Goal: Navigation & Orientation: Find specific page/section

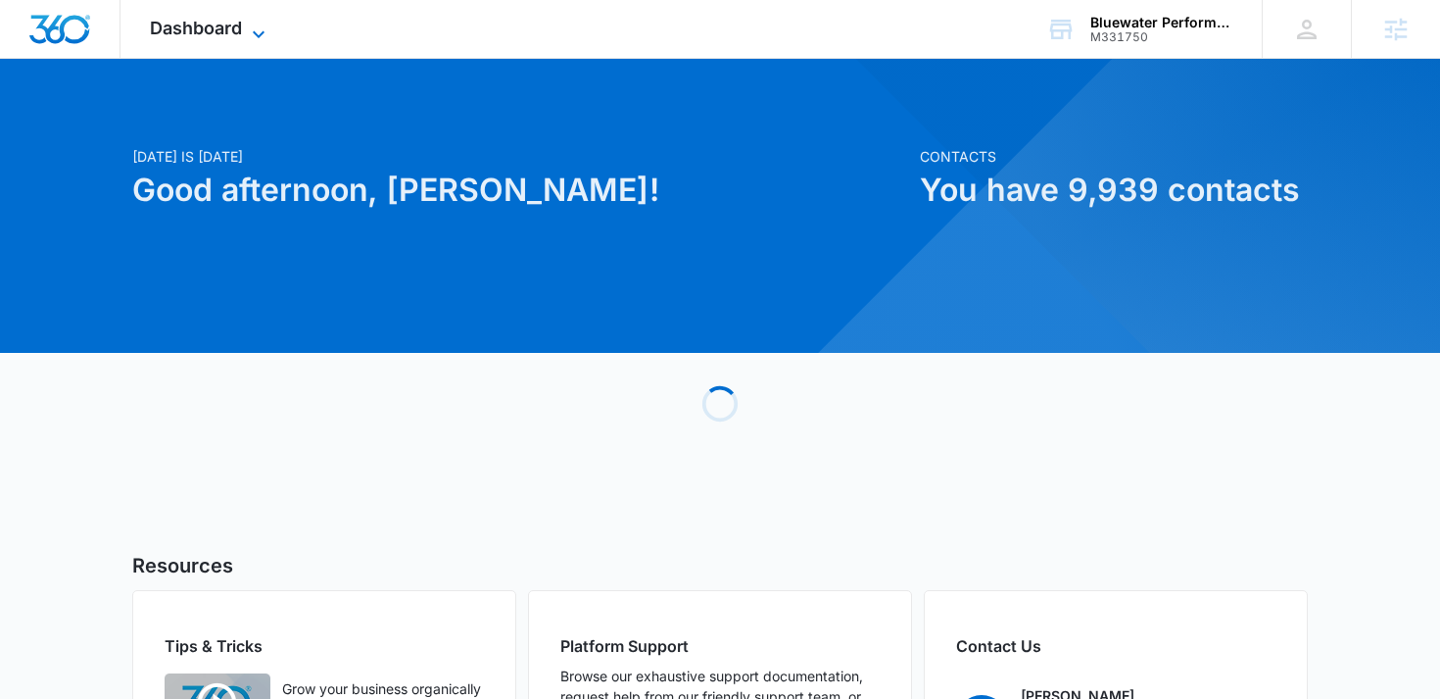
click at [175, 30] on span "Dashboard" at bounding box center [196, 28] width 92 height 21
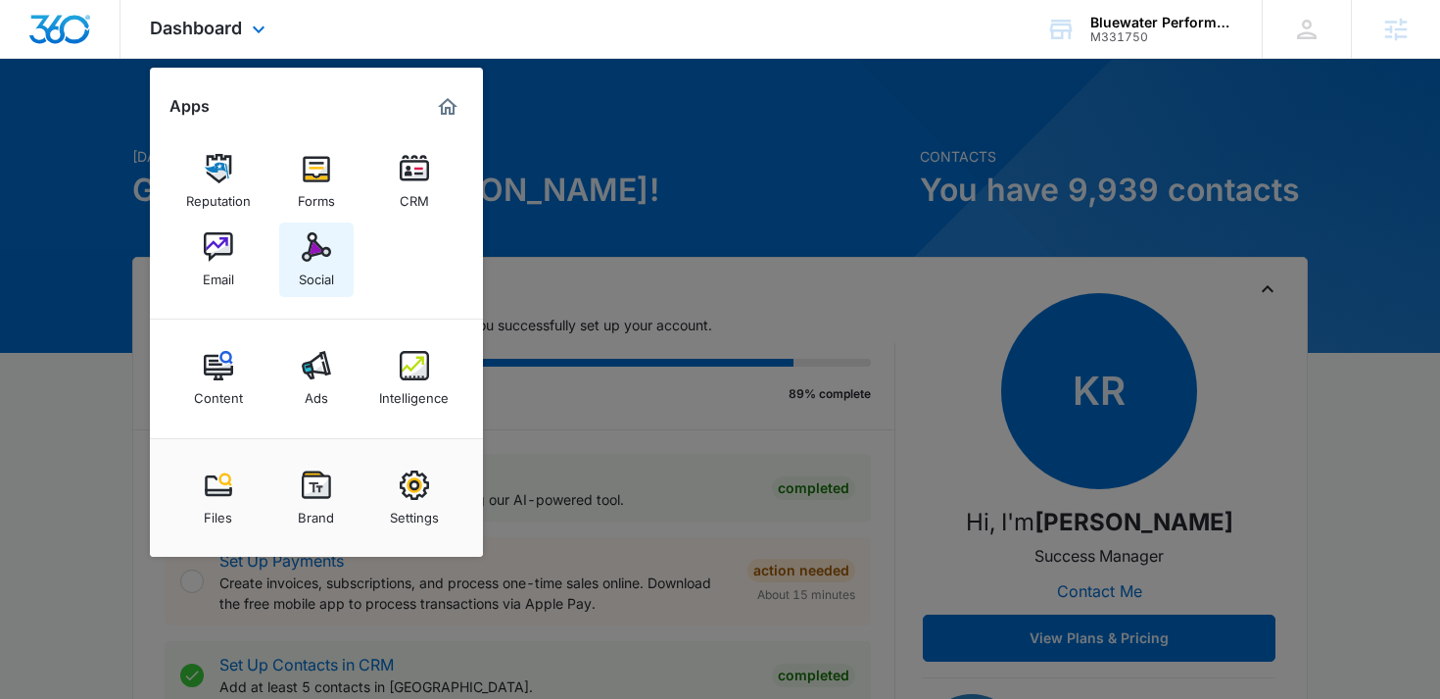
click at [308, 249] on img at bounding box center [316, 246] width 29 height 29
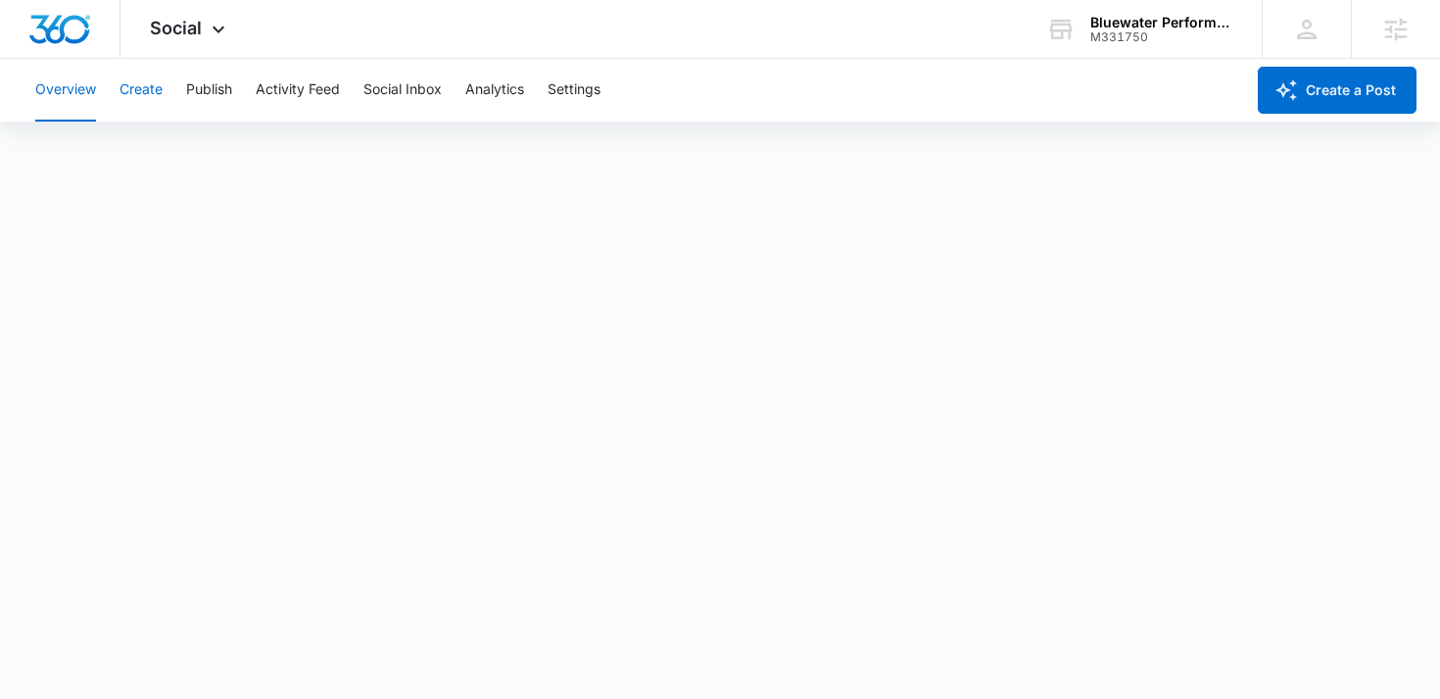
click at [152, 85] on button "Create" at bounding box center [141, 90] width 43 height 63
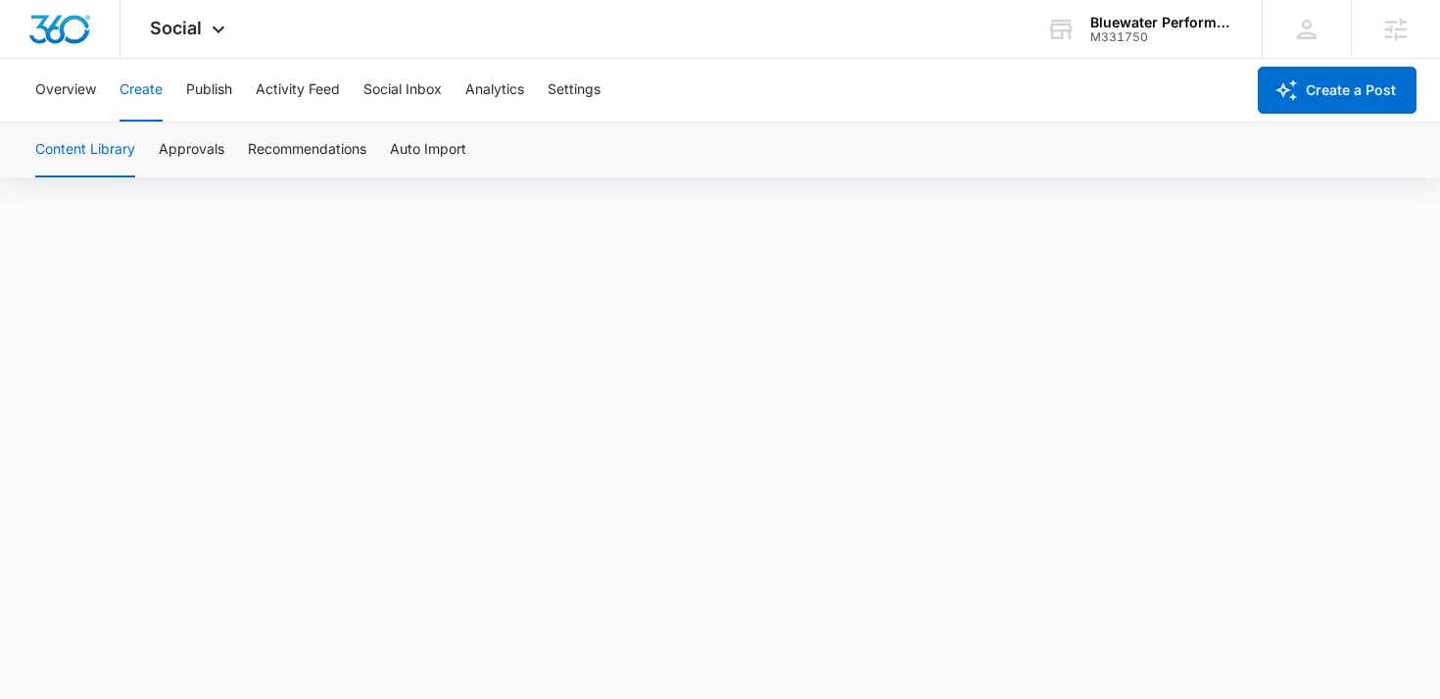
scroll to position [14, 0]
click at [186, 153] on button "Approvals" at bounding box center [192, 149] width 66 height 55
click at [73, 21] on img "Dashboard" at bounding box center [59, 29] width 63 height 29
